Goal: Book appointment/travel/reservation

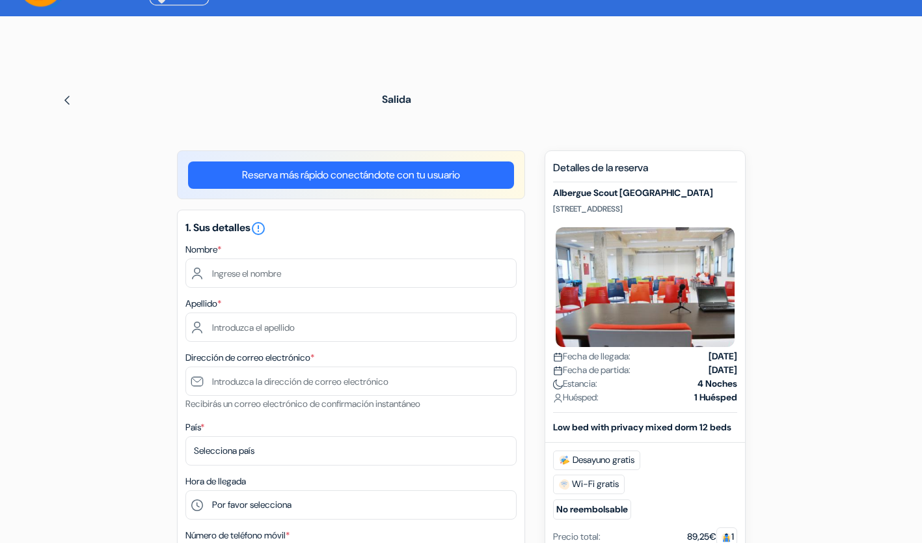
scroll to position [59, 0]
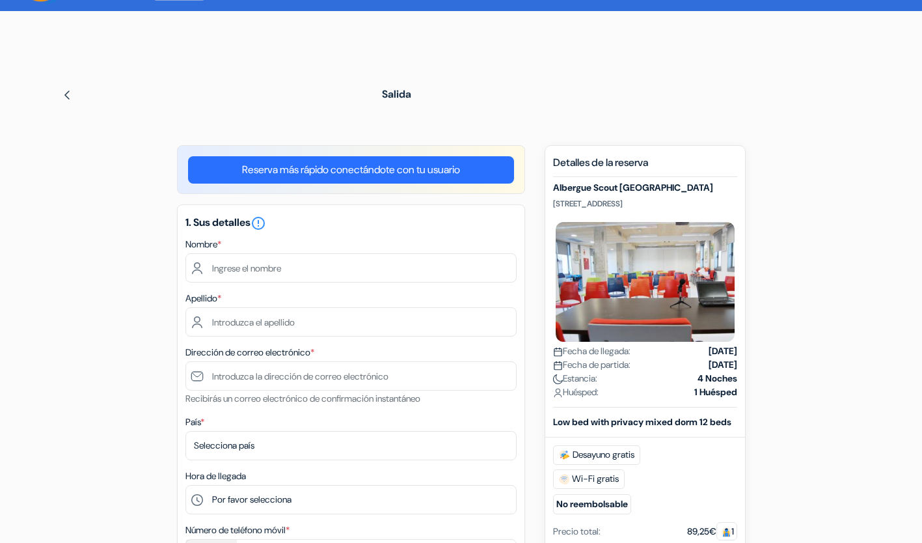
click at [428, 171] on link "Reserva más rápido conectándote con tu usuario" at bounding box center [351, 169] width 326 height 27
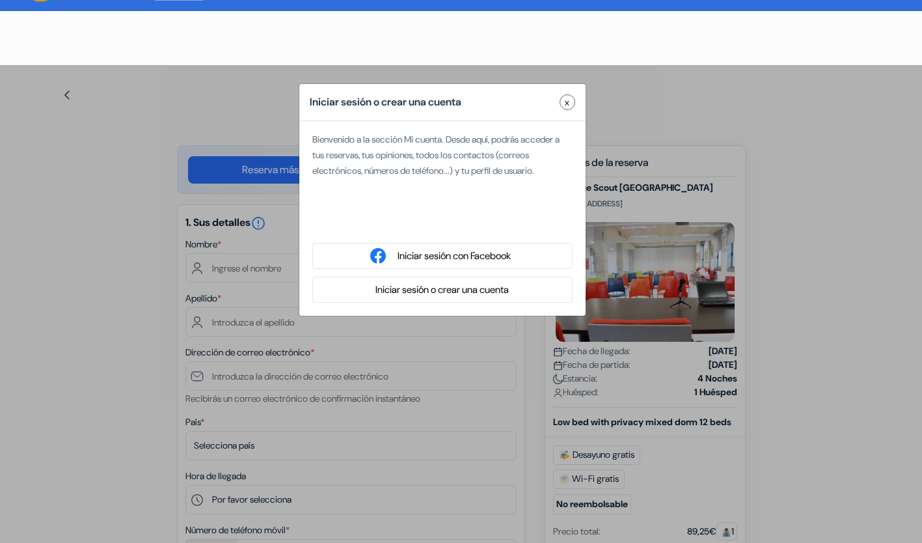
click at [567, 97] on span "x" at bounding box center [567, 103] width 5 height 14
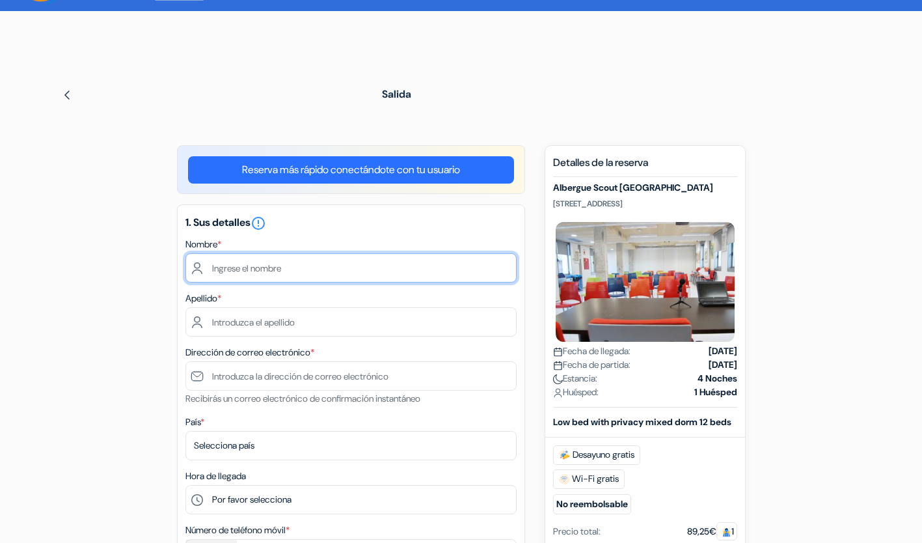
click at [336, 269] on input "text" at bounding box center [350, 267] width 331 height 29
type input "[PERSON_NAME]"
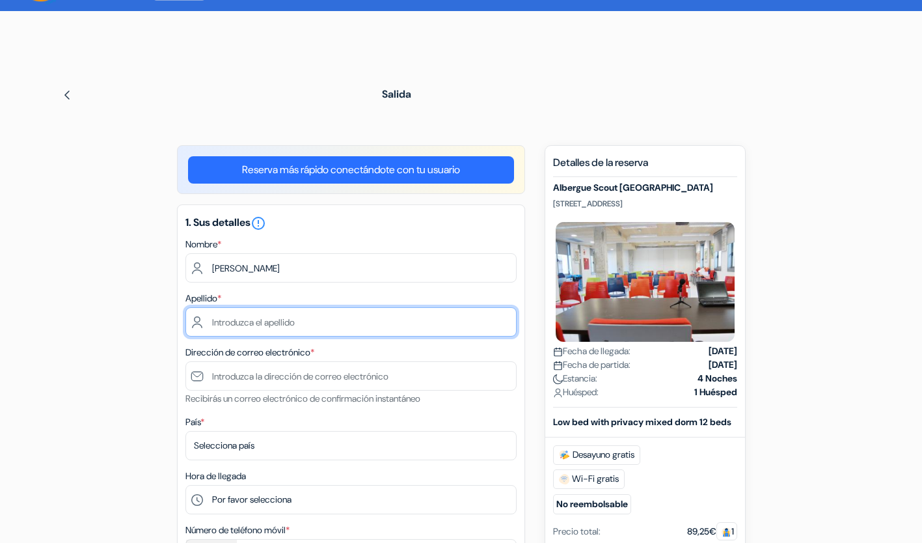
type input "[PERSON_NAME]"
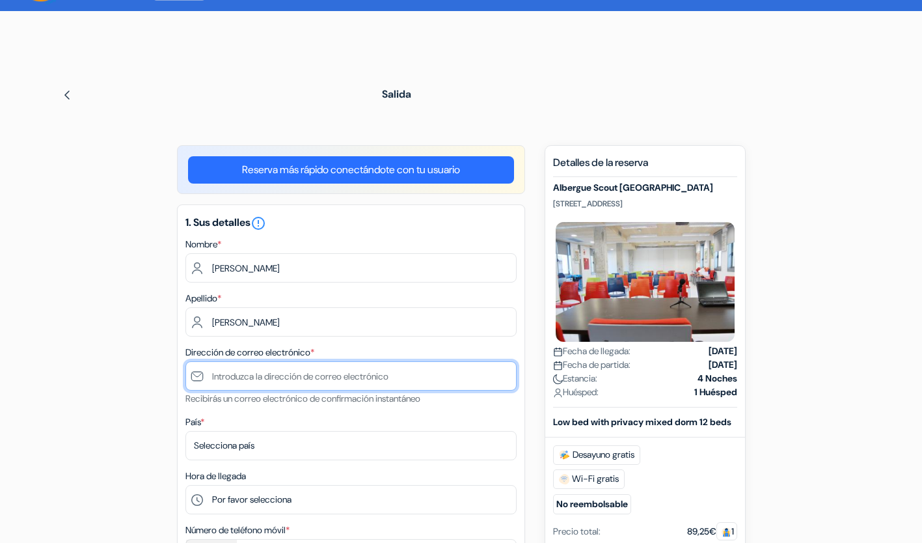
type input "[EMAIL_ADDRESS][DOMAIN_NAME]"
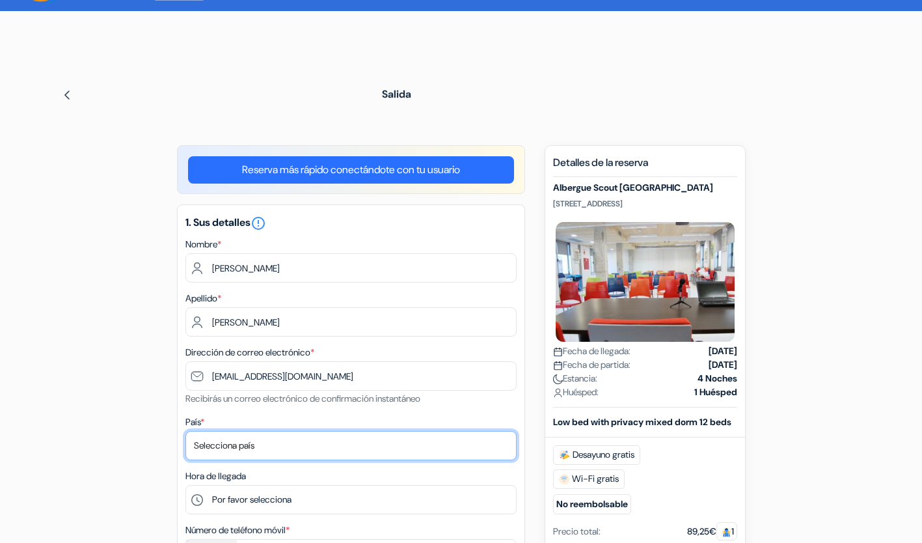
select select "144"
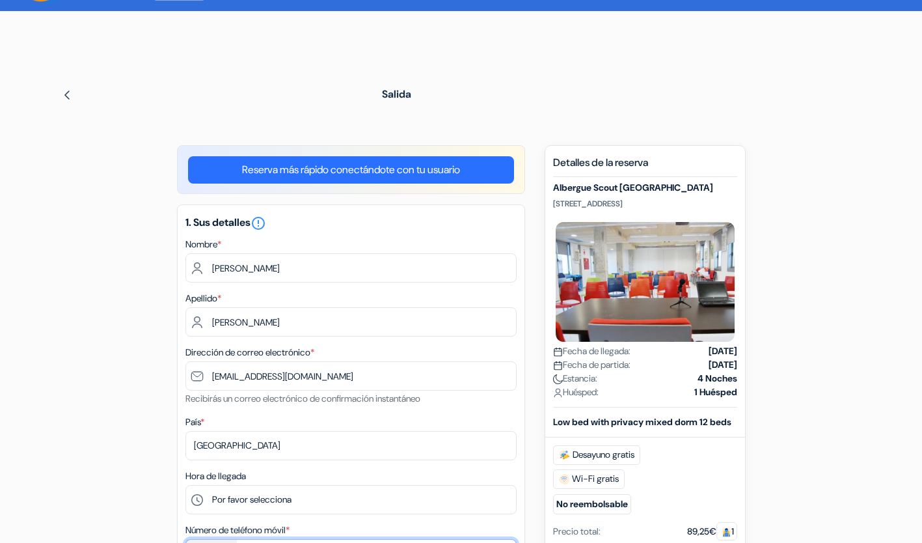
type input "4521315754"
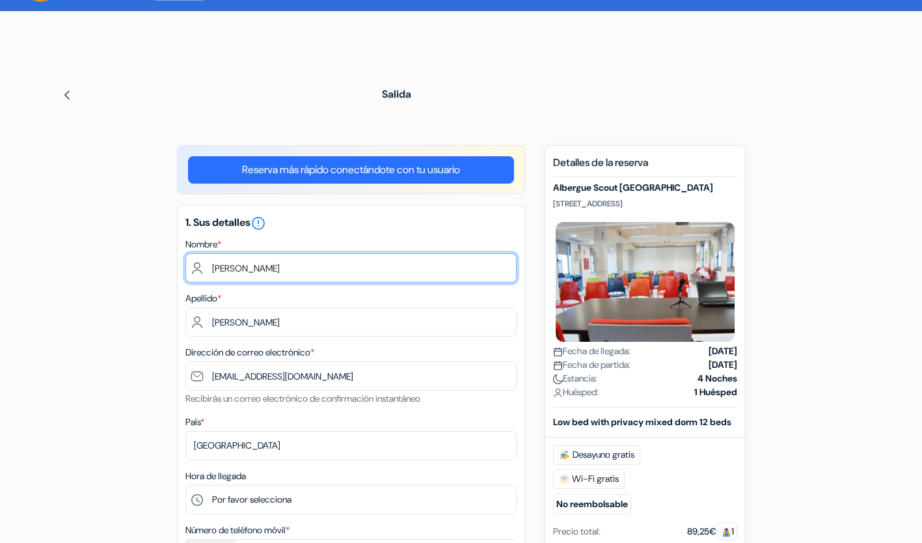
click at [213, 262] on input "[PERSON_NAME]" at bounding box center [350, 267] width 331 height 29
click at [219, 267] on input "[PERSON_NAME]" at bounding box center [350, 267] width 331 height 29
click at [214, 267] on input "[PERSON_NAME]" at bounding box center [350, 267] width 331 height 29
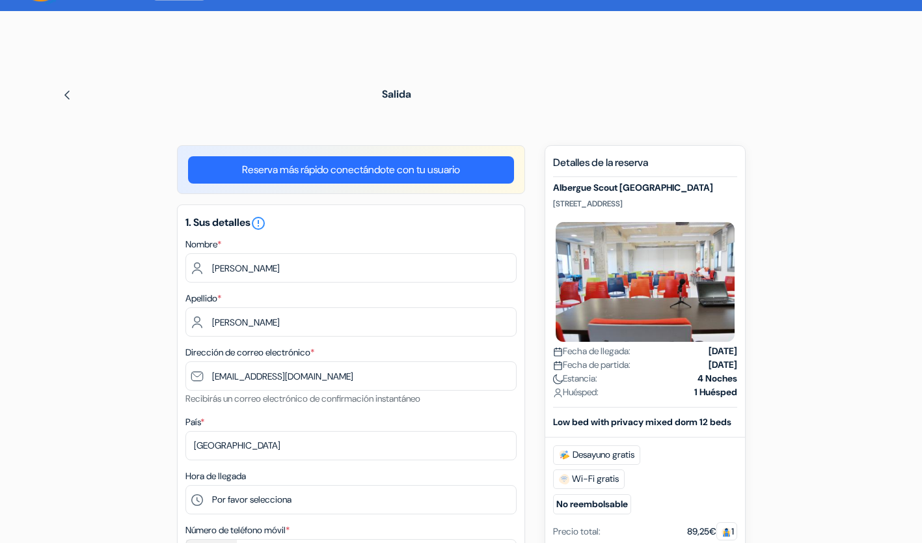
scroll to position [114, 0]
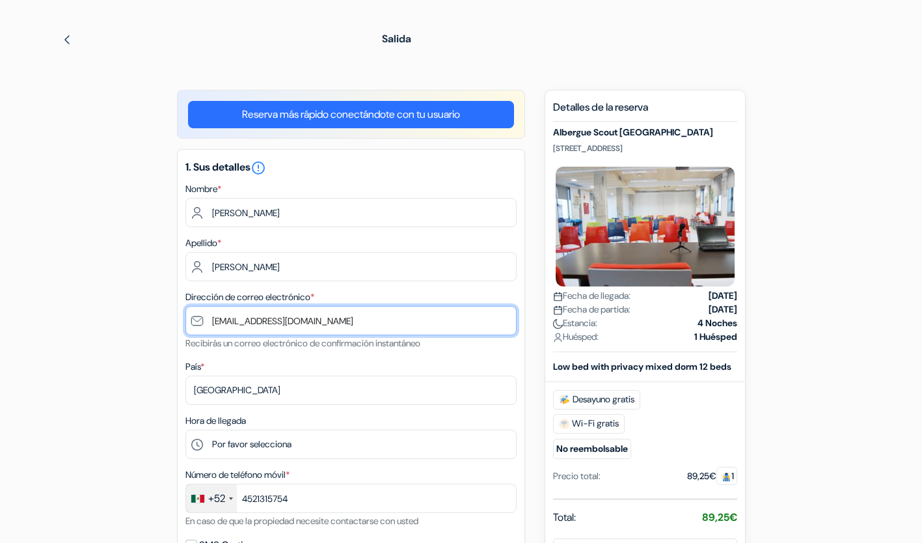
click at [210, 318] on input "[EMAIL_ADDRESS][DOMAIN_NAME]" at bounding box center [350, 320] width 331 height 29
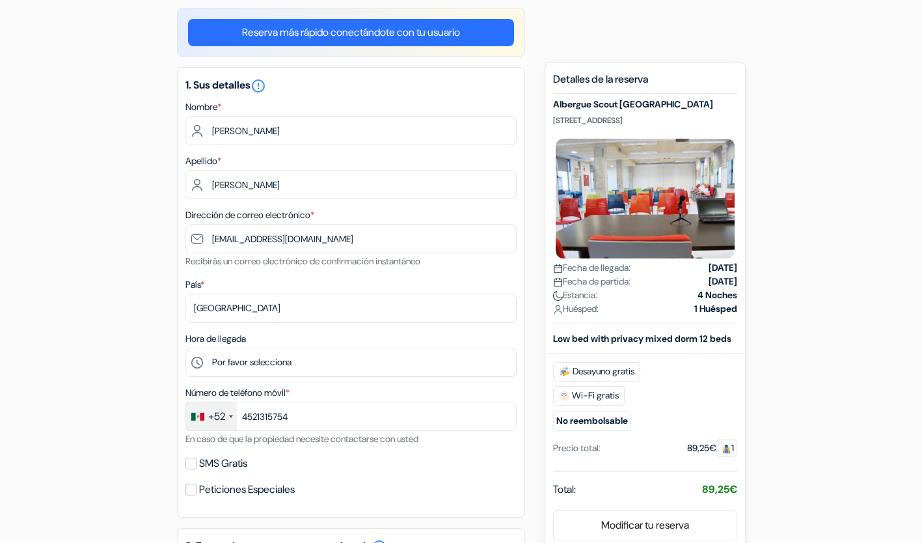
scroll to position [252, 0]
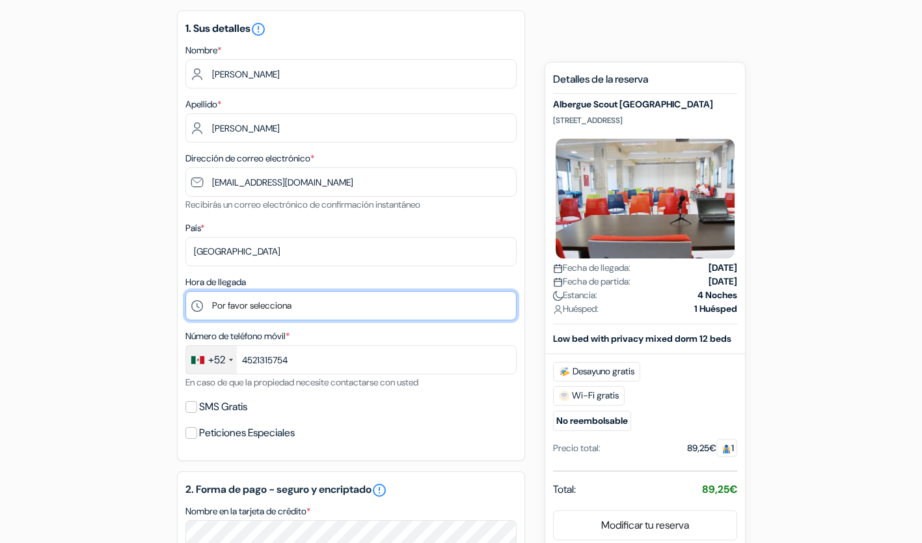
click at [334, 309] on select "Por favor selecciona 1:00 2:00 3:00 4:00 5:00 6:00 7:00 8:00 9:00 10:00 11:00 1…" at bounding box center [350, 305] width 331 height 29
click at [140, 298] on div "add_box Albergue Scout [GEOGRAPHIC_DATA] [STREET_ADDRESS] Detalles del Alojamie…" at bounding box center [461, 470] width 859 height 1039
click at [218, 318] on select "Por favor selecciona 1:00 2:00 3:00 4:00 5:00 6:00 7:00 8:00 9:00 10:00 11:00 1…" at bounding box center [350, 305] width 331 height 29
click at [138, 243] on div "add_box Albergue Scout [GEOGRAPHIC_DATA] [STREET_ADDRESS] Detalles del Alojamie…" at bounding box center [461, 470] width 859 height 1039
click at [244, 304] on select "Por favor selecciona 1:00 2:00 3:00 4:00 5:00 6:00 7:00 8:00 9:00 10:00 11:00 1…" at bounding box center [350, 305] width 331 height 29
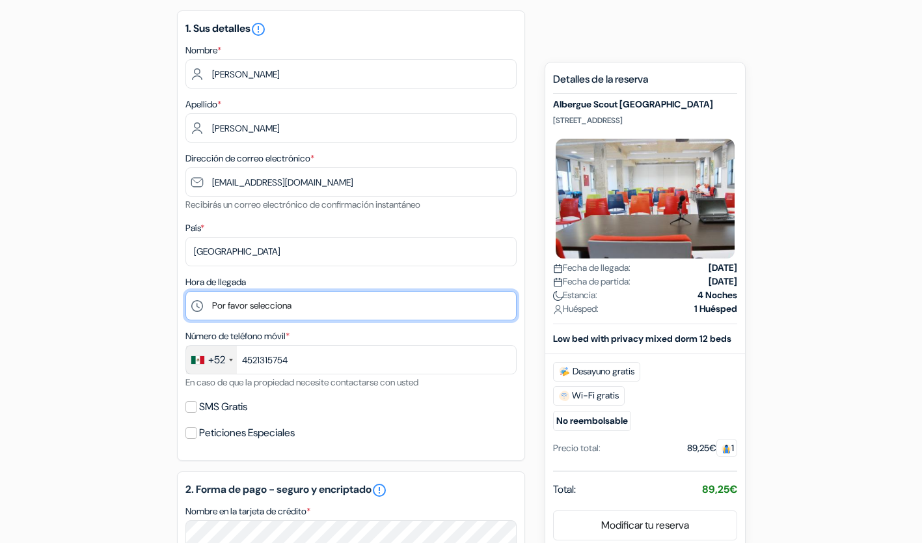
select select "8"
click at [185, 292] on select "Por favor selecciona 1:00 2:00 3:00 4:00 5:00 6:00 7:00 8:00 9:00 10:00 11:00 1…" at bounding box center [350, 305] width 331 height 29
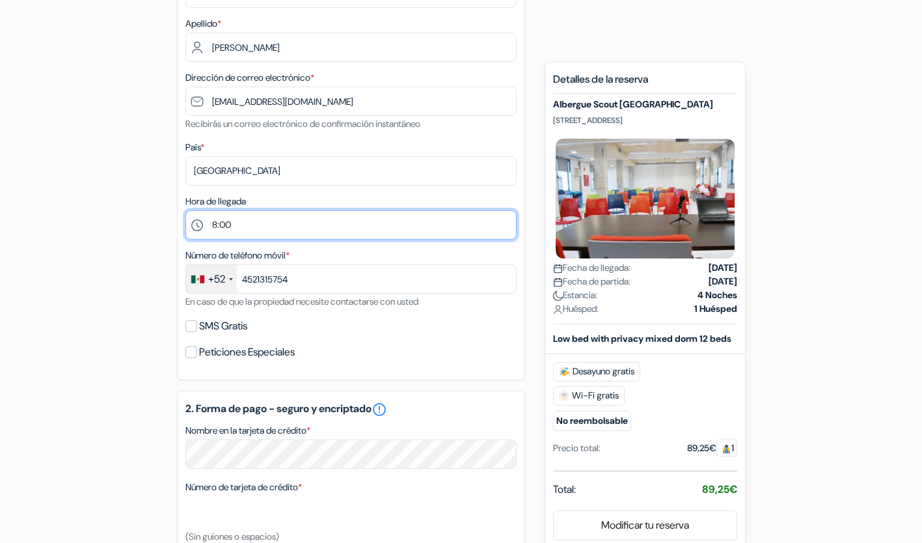
scroll to position [334, 0]
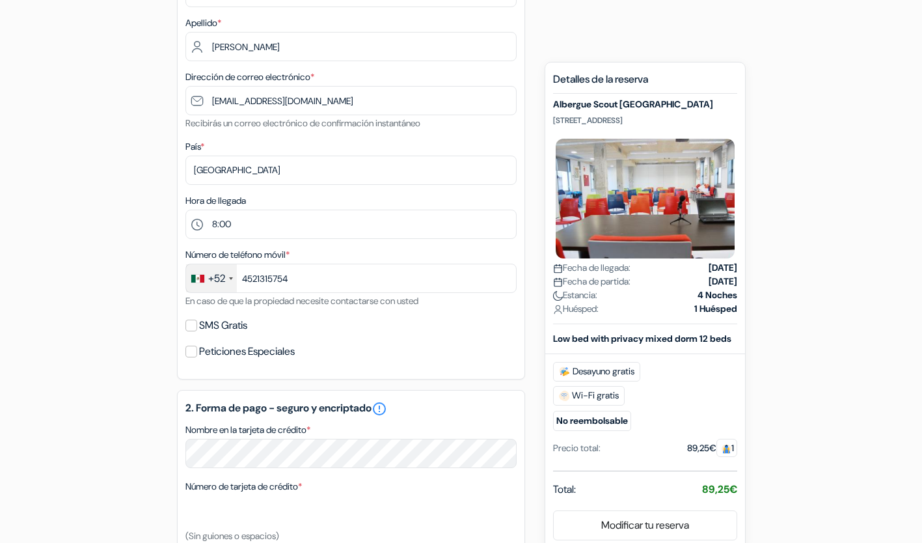
click at [236, 358] on label "Peticiones Especiales" at bounding box center [247, 351] width 96 height 18
click at [197, 357] on input "Peticiones Especiales" at bounding box center [191, 351] width 12 height 12
checkbox input "true"
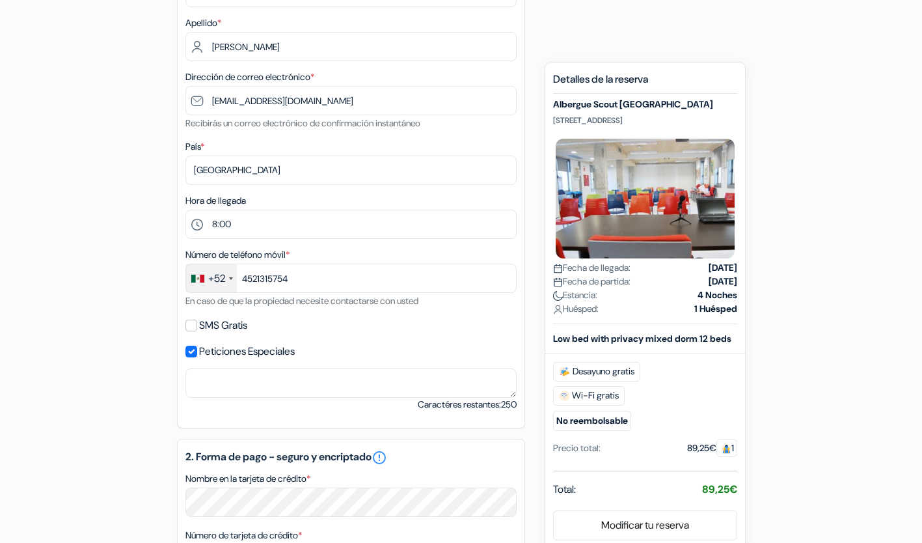
click at [202, 327] on label "SMS Gratis" at bounding box center [223, 325] width 48 height 18
click at [197, 327] on input "SMS Gratis" at bounding box center [191, 325] width 12 height 12
checkbox input "true"
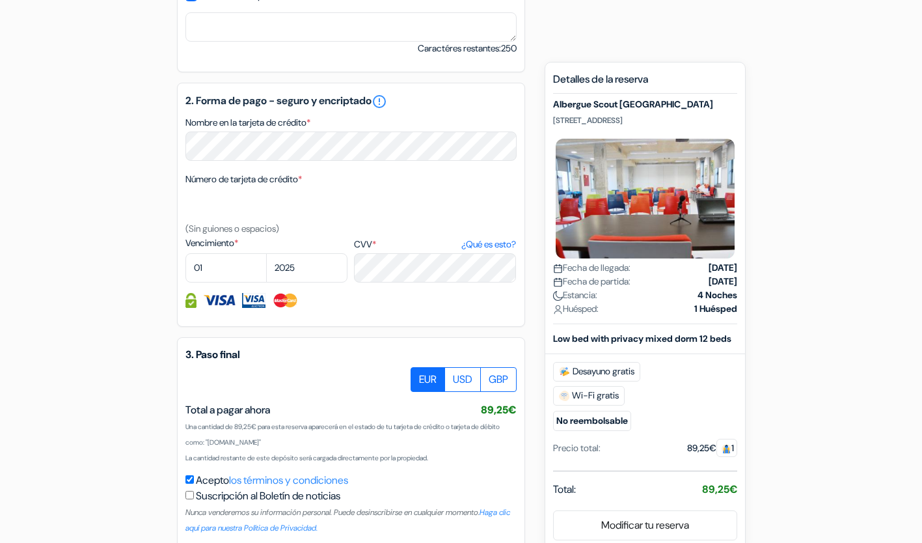
scroll to position [726, 0]
click at [845, 366] on div "add_box Albergue Scout [GEOGRAPHIC_DATA] [STREET_ADDRESS] Detalles del Alojamie…" at bounding box center [461, 40] width 859 height 1125
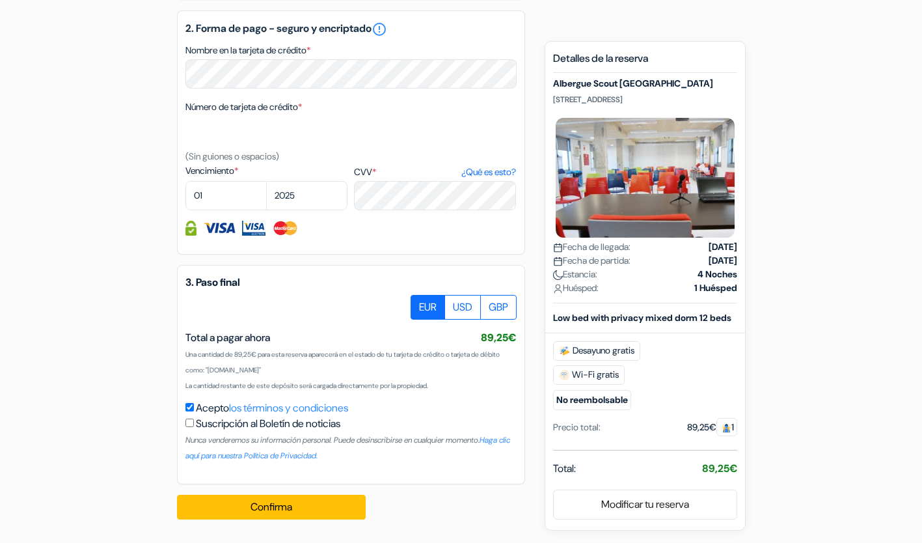
scroll to position [801, 0]
select select "09"
select select "2027"
click at [208, 198] on select "01 02 03 04 05 06 07 08 09 10 11 12" at bounding box center [225, 195] width 81 height 29
select select "04"
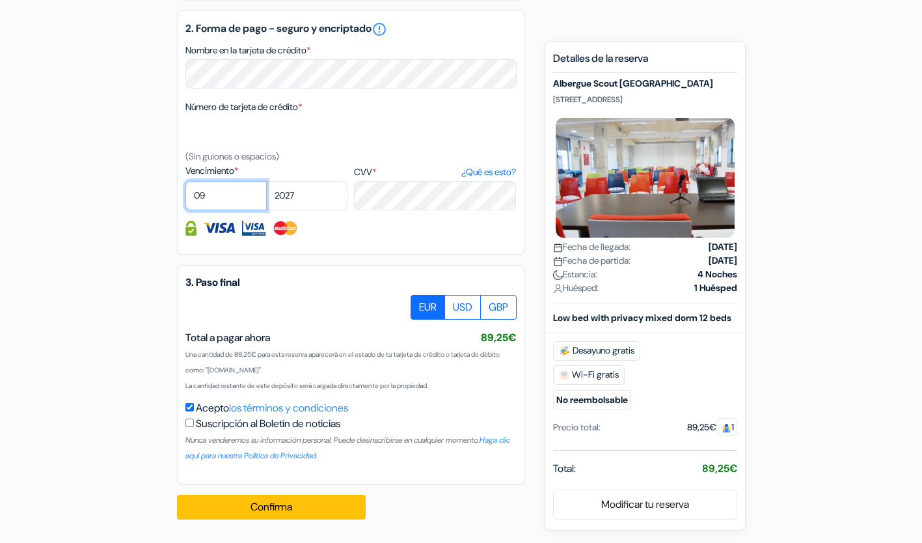
click at [185, 181] on select "01 02 03 04 05 06 07 08 09 10 11 12" at bounding box center [225, 195] width 81 height 29
click at [305, 203] on select "2025 2026 2027 2028 2029 2030 2031 2032 2033 2034 2035 2036 2037 2038 2039 2040…" at bounding box center [306, 195] width 81 height 29
select select "2028"
click at [266, 181] on select "2025 2026 2027 2028 2029 2030 2031 2032 2033 2034 2035 2036 2037 2038 2039 2040…" at bounding box center [306, 195] width 81 height 29
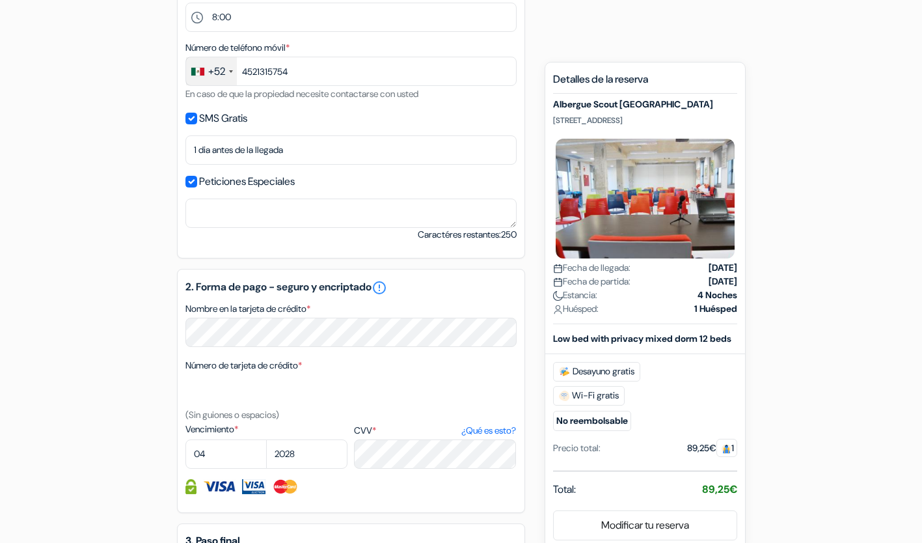
scroll to position [540, 0]
click at [323, 222] on textarea "Nombre en la tarjeta de crédito *" at bounding box center [350, 213] width 331 height 29
click at [187, 182] on input "Peticiones Especiales" at bounding box center [191, 182] width 12 height 12
checkbox input "false"
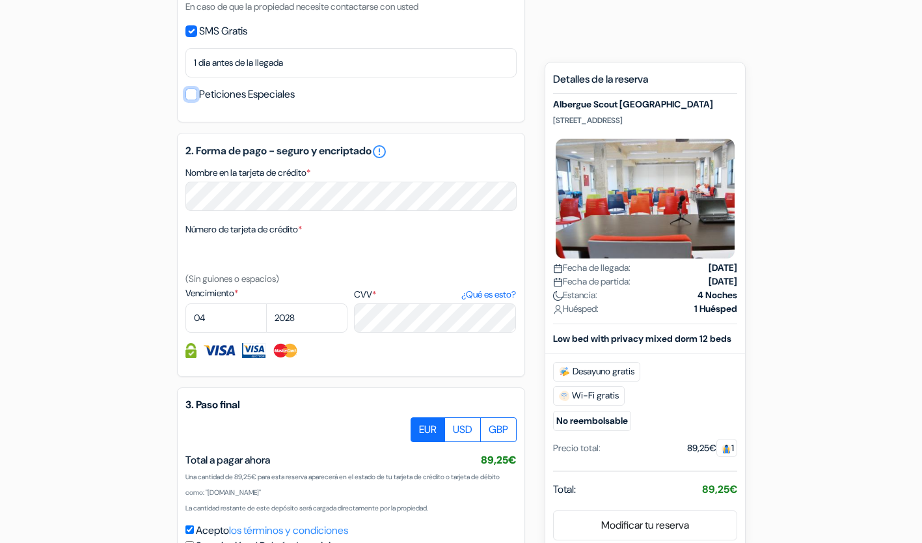
scroll to position [753, 0]
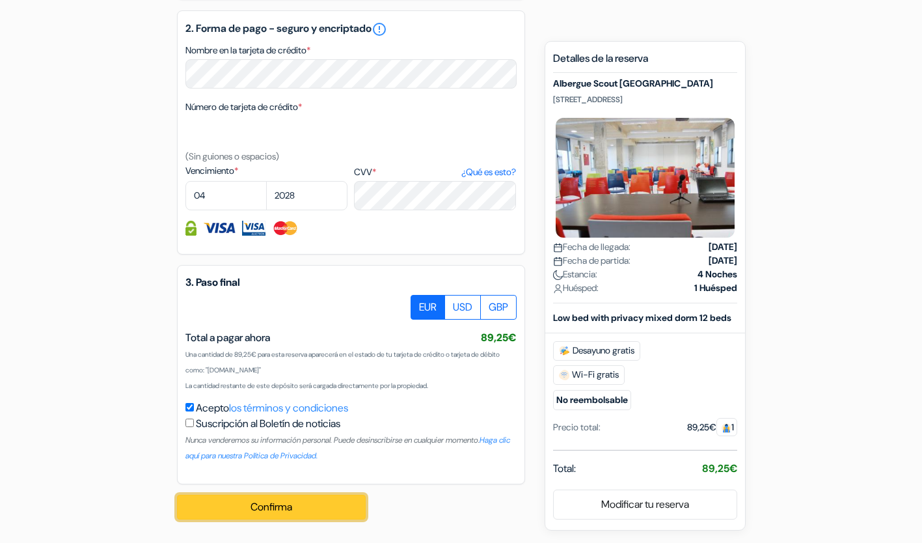
click at [308, 506] on button "Confirma" at bounding box center [271, 506] width 189 height 25
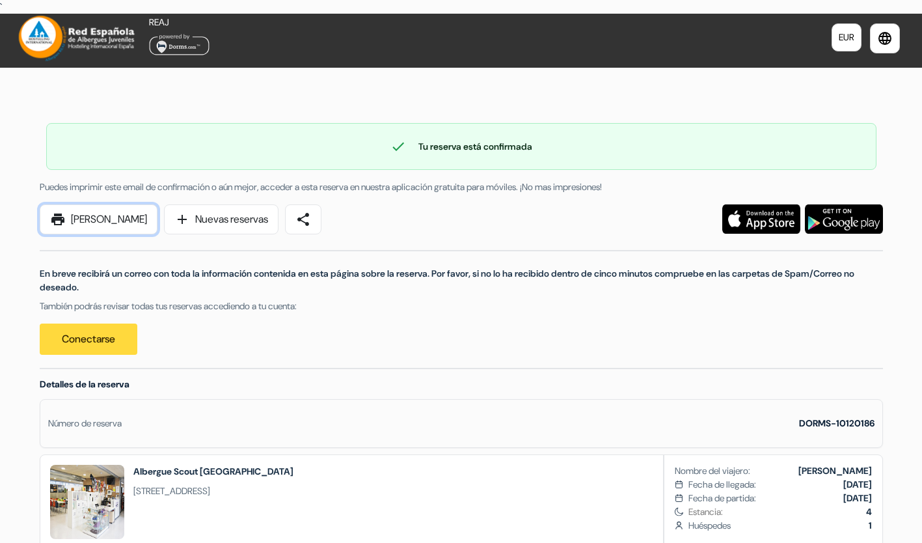
drag, startPoint x: 84, startPoint y: 213, endPoint x: 335, endPoint y: 244, distance: 253.0
click at [84, 213] on link "print Imprimir Ahora" at bounding box center [99, 219] width 118 height 30
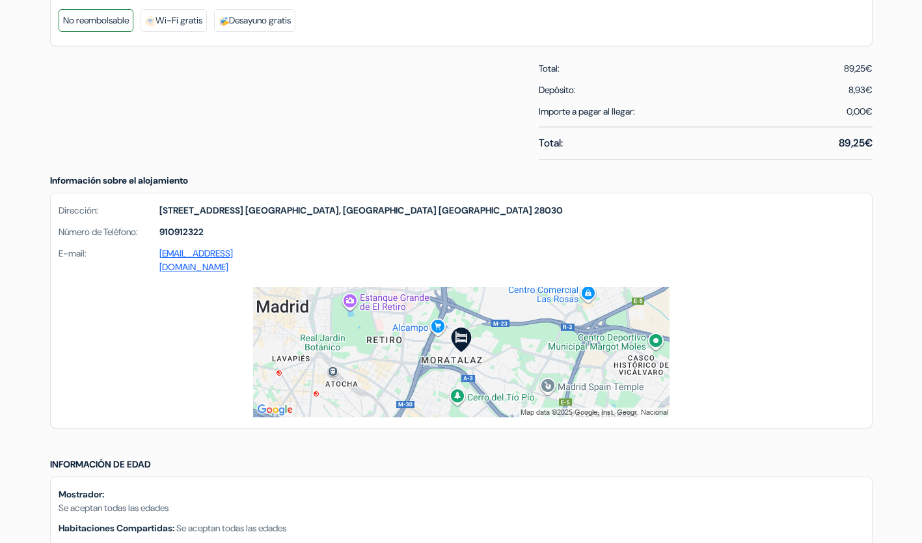
scroll to position [690, 0]
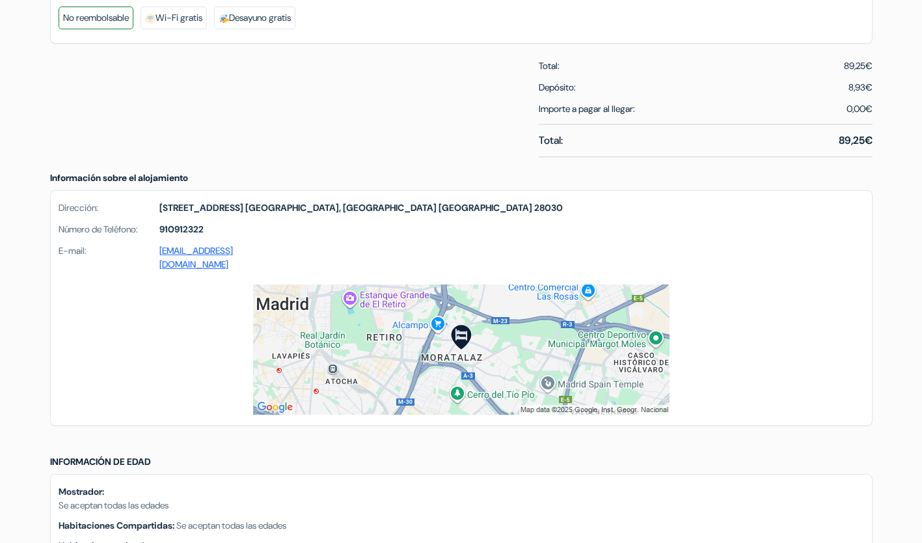
click at [599, 352] on img at bounding box center [461, 349] width 416 height 130
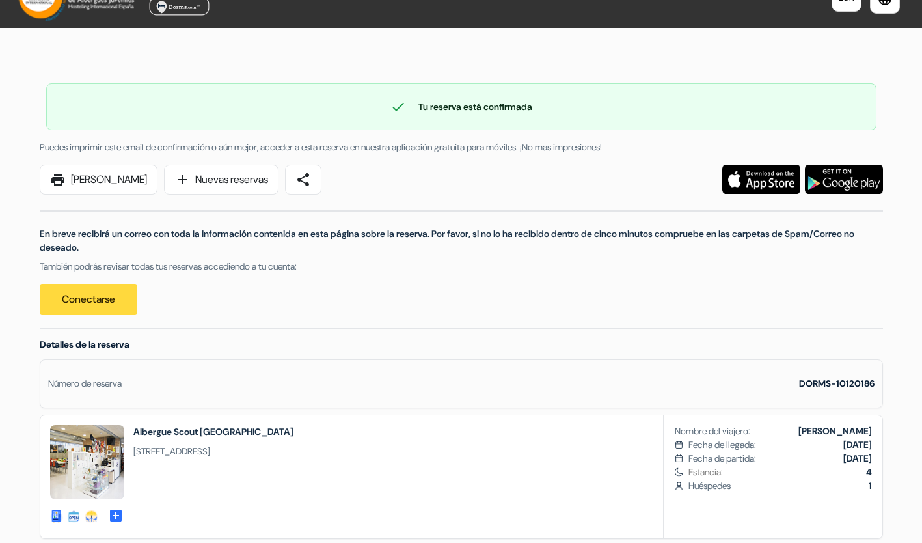
scroll to position [0, 0]
